Goal: Task Accomplishment & Management: Manage account settings

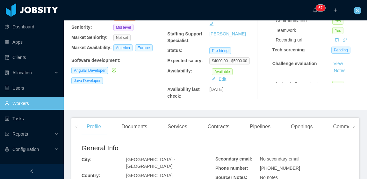
scroll to position [127, 0]
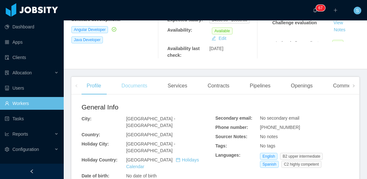
click at [136, 80] on div "Documents" at bounding box center [134, 86] width 36 height 18
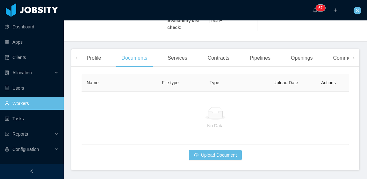
scroll to position [163, 0]
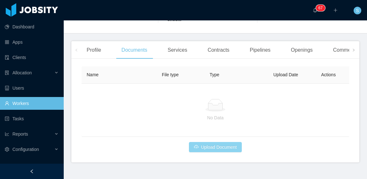
click at [231, 143] on button "Upload Document" at bounding box center [215, 147] width 53 height 10
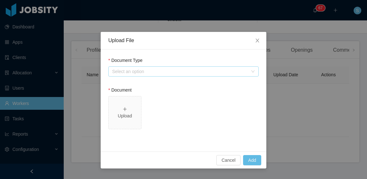
click at [152, 72] on div "Select an option" at bounding box center [180, 71] width 136 height 6
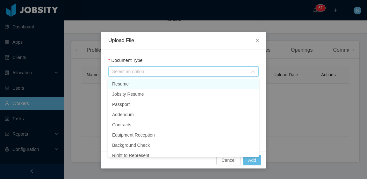
click at [145, 88] on li "Resume" at bounding box center [183, 84] width 150 height 10
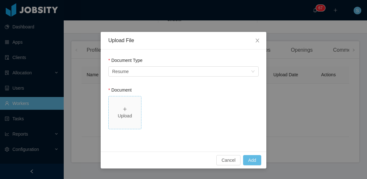
click at [116, 114] on div "Upload" at bounding box center [124, 115] width 27 height 7
click at [256, 160] on button "Add" at bounding box center [252, 160] width 18 height 10
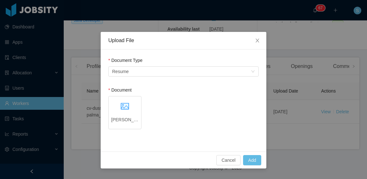
scroll to position [140, 0]
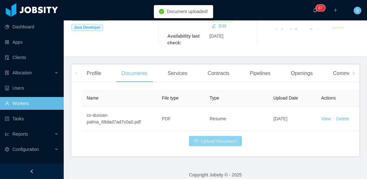
drag, startPoint x: 220, startPoint y: 133, endPoint x: 184, endPoint y: 111, distance: 42.4
click at [220, 136] on button "Upload Document" at bounding box center [215, 141] width 53 height 10
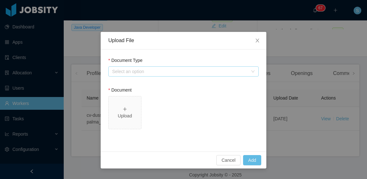
click at [147, 74] on div "Select an option" at bounding box center [180, 71] width 136 height 6
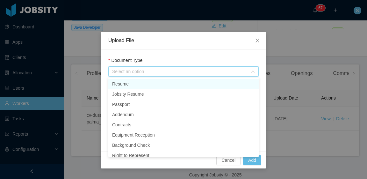
click at [146, 86] on li "Resume" at bounding box center [183, 84] width 150 height 10
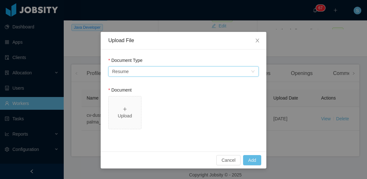
click at [147, 75] on div "Select an option Resume" at bounding box center [181, 72] width 138 height 10
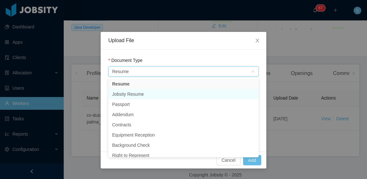
click at [149, 95] on li "Jobsity Resume" at bounding box center [183, 94] width 150 height 10
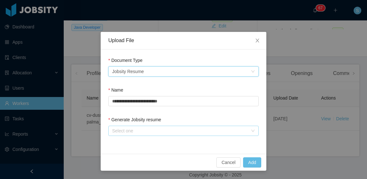
click at [149, 129] on div "Select one" at bounding box center [180, 130] width 136 height 6
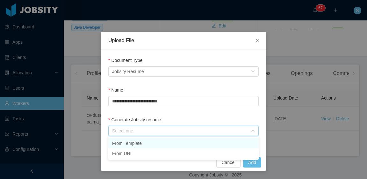
click at [150, 147] on li "From Template" at bounding box center [183, 143] width 150 height 10
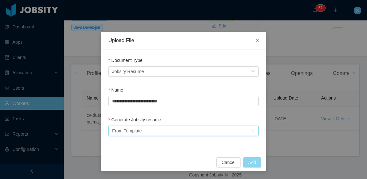
click at [252, 164] on button "Add" at bounding box center [252, 162] width 18 height 10
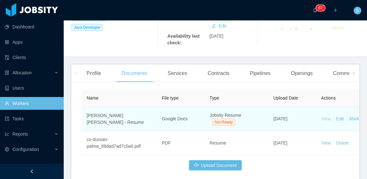
click at [326, 116] on link "View" at bounding box center [326, 118] width 10 height 5
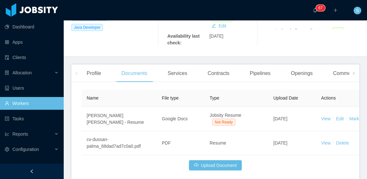
scroll to position [0, 0]
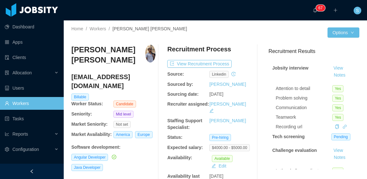
click at [131, 28] on span "Dussan Palma Solano" at bounding box center [149, 28] width 74 height 5
click at [202, 60] on button "View Recruitment Process" at bounding box center [199, 64] width 64 height 8
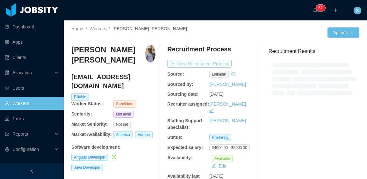
click at [210, 66] on button "View Recruitment Process" at bounding box center [199, 64] width 64 height 8
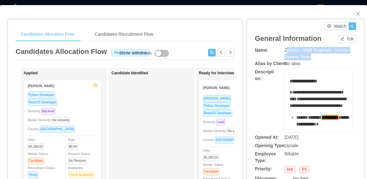
scroll to position [569, 0]
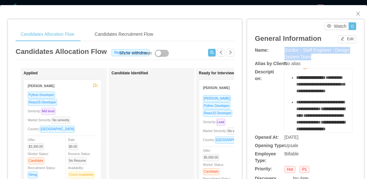
drag, startPoint x: 293, startPoint y: 53, endPoint x: 281, endPoint y: 49, distance: 12.7
click at [284, 49] on div "Zocdoc - Staff Engineer - Design System Team" at bounding box center [317, 53] width 67 height 13
copy span "Zocdoc - Staff Engineer - Design System Team"
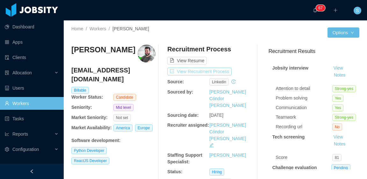
click at [210, 69] on button "View Recruitment Process" at bounding box center [199, 71] width 64 height 8
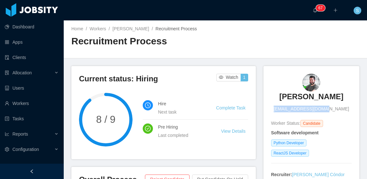
drag, startPoint x: 282, startPoint y: 108, endPoint x: 330, endPoint y: 109, distance: 48.1
click at [330, 109] on div "Eduardo Startari edustartari@gmail.com" at bounding box center [311, 93] width 81 height 39
copy span "edustartari@gmail.com"
drag, startPoint x: 277, startPoint y: 98, endPoint x: 339, endPoint y: 98, distance: 62.7
click at [339, 98] on div "Eduardo Startari edustartari@gmail.com" at bounding box center [311, 93] width 81 height 39
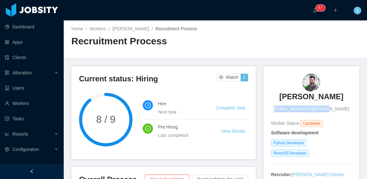
copy h3 "Eduardo Startari"
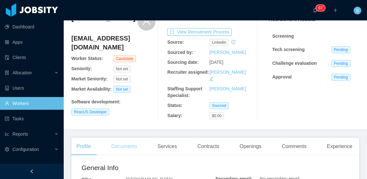
drag, startPoint x: 111, startPoint y: 145, endPoint x: 115, endPoint y: 144, distance: 4.3
click at [111, 145] on div "Documents" at bounding box center [124, 146] width 36 height 18
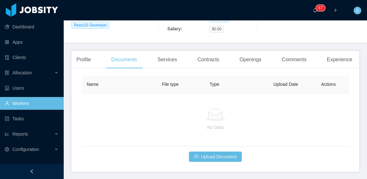
scroll to position [139, 0]
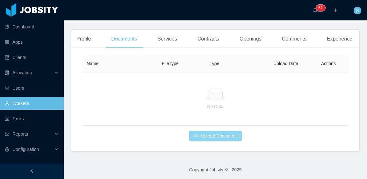
click at [226, 131] on button "Upload Document" at bounding box center [215, 135] width 53 height 10
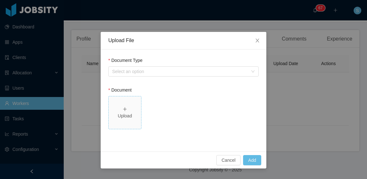
click at [127, 105] on span "Upload" at bounding box center [125, 112] width 32 height 32
click at [172, 71] on div "Select an option" at bounding box center [180, 71] width 136 height 6
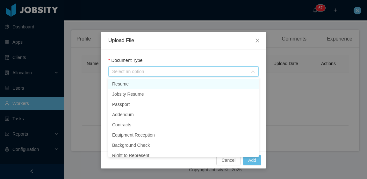
click at [158, 86] on li "Resume" at bounding box center [183, 84] width 150 height 10
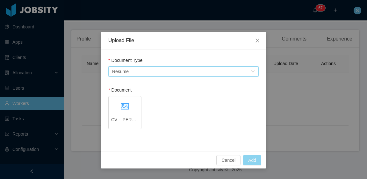
click at [255, 160] on button "Add" at bounding box center [252, 160] width 18 height 10
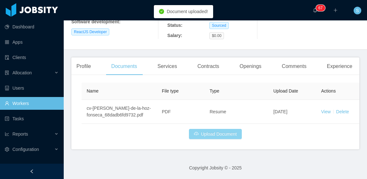
scroll to position [105, 0]
